Goal: Navigation & Orientation: Find specific page/section

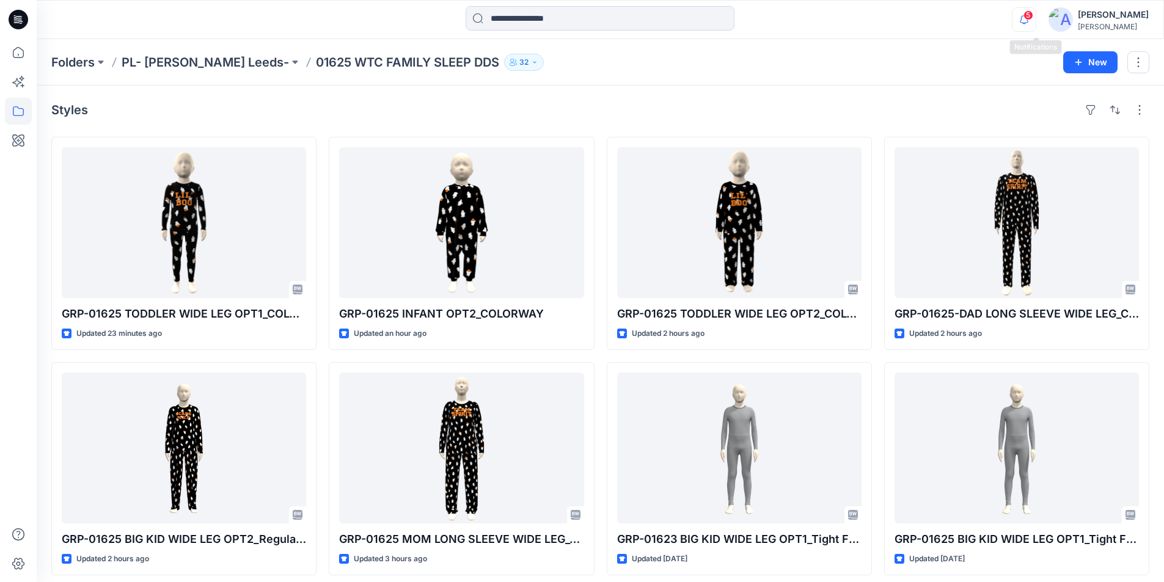
click at [1036, 20] on icon "button" at bounding box center [1023, 19] width 23 height 24
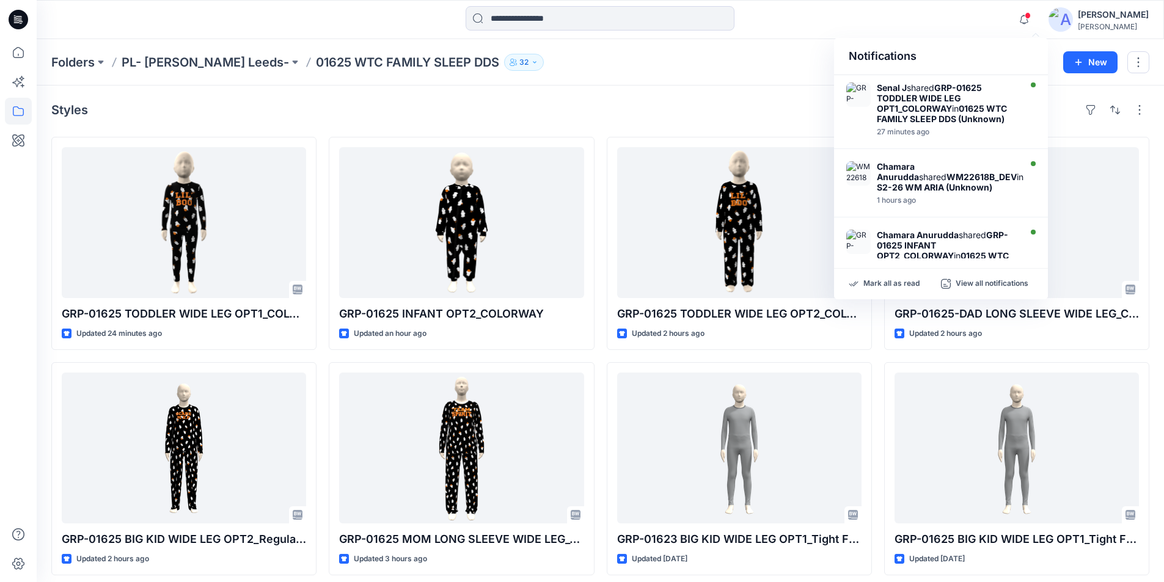
click at [774, 22] on div at bounding box center [599, 19] width 563 height 27
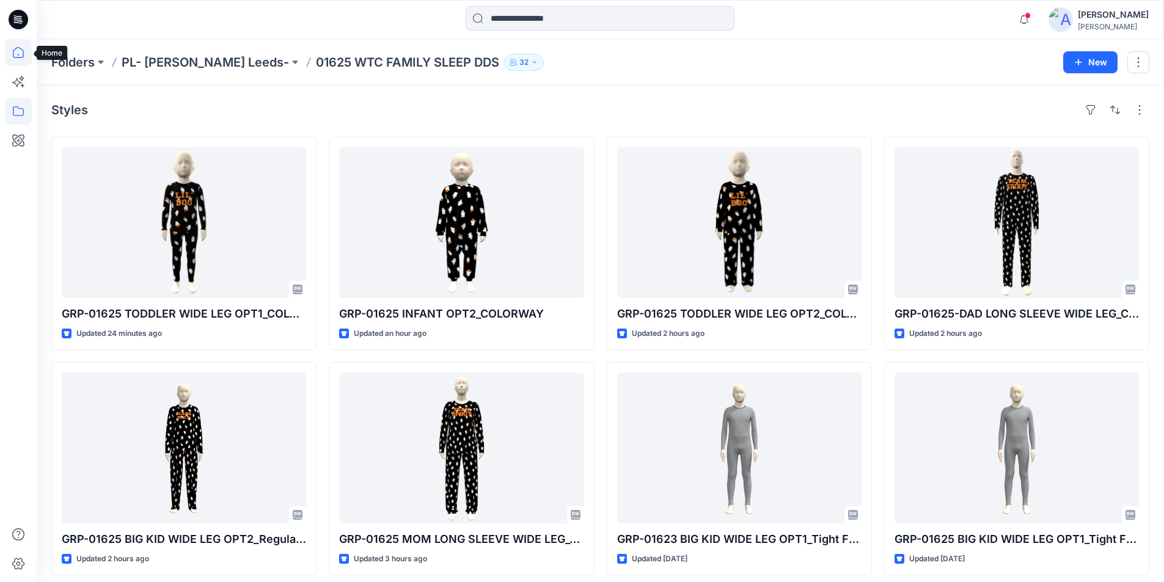
click at [15, 52] on icon at bounding box center [18, 52] width 27 height 27
